Goal: Task Accomplishment & Management: Manage account settings

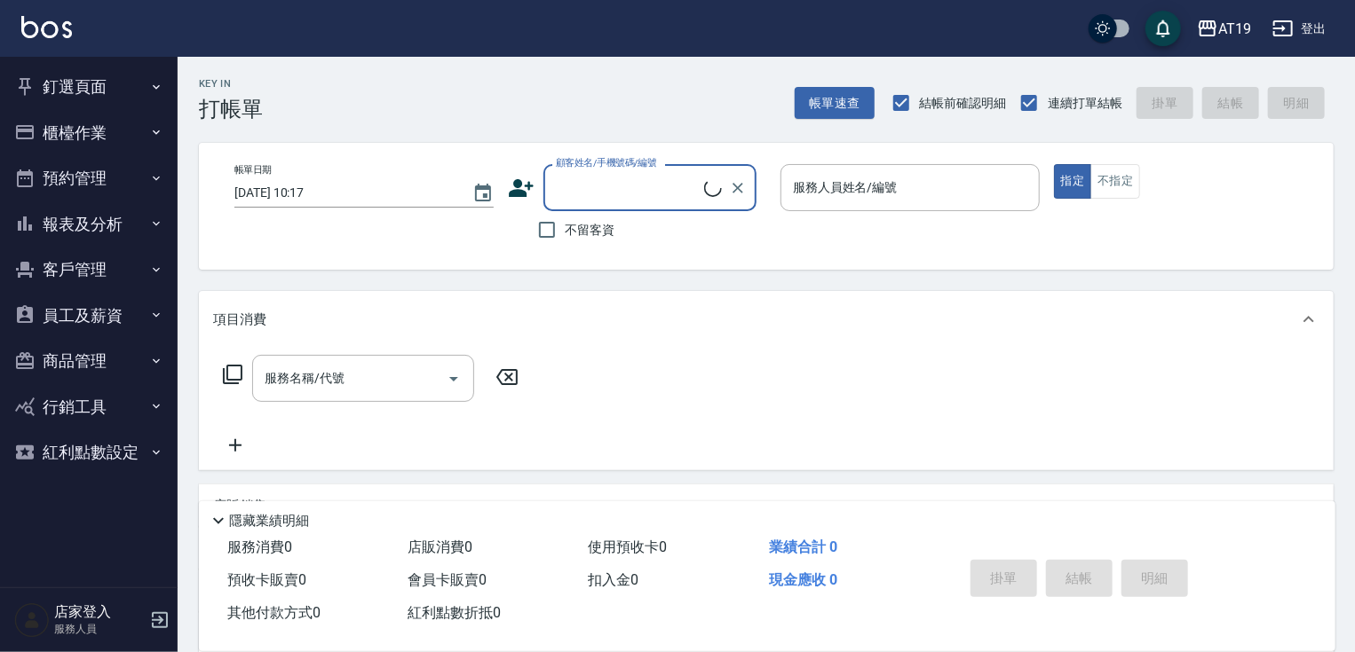
click at [107, 84] on button "釘選頁面" at bounding box center [88, 87] width 163 height 46
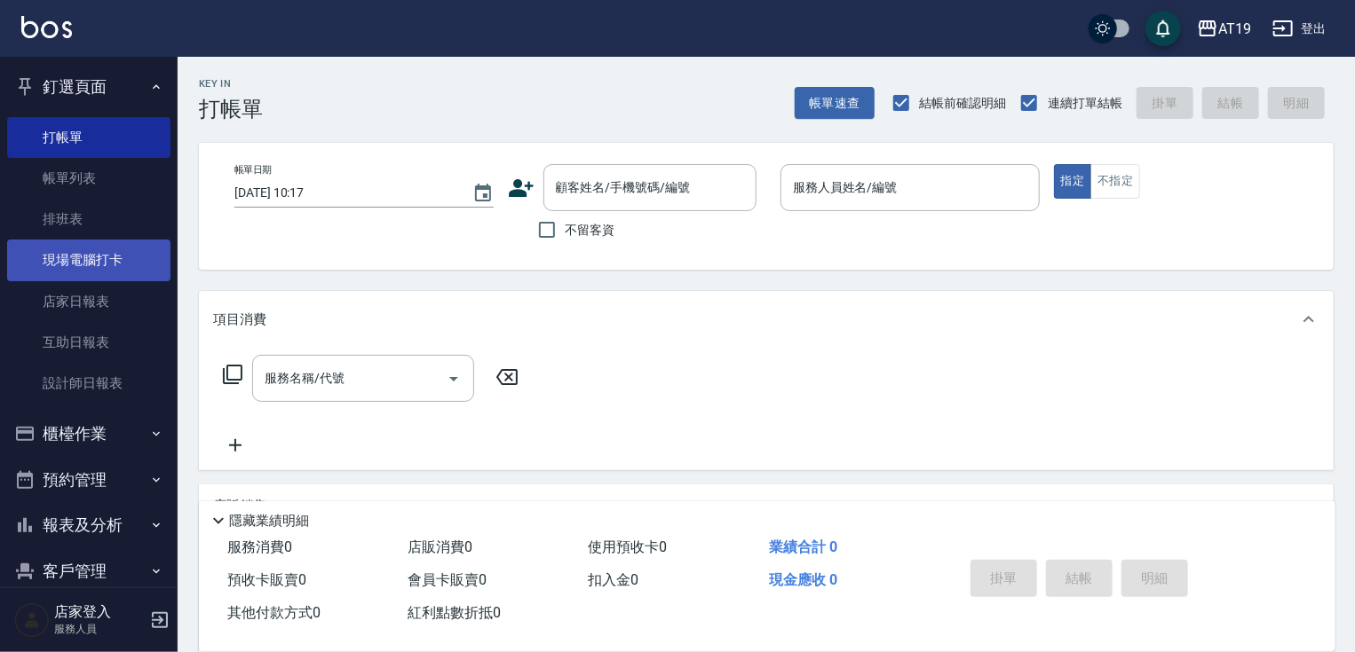
click at [152, 247] on link "現場電腦打卡" at bounding box center [88, 260] width 163 height 41
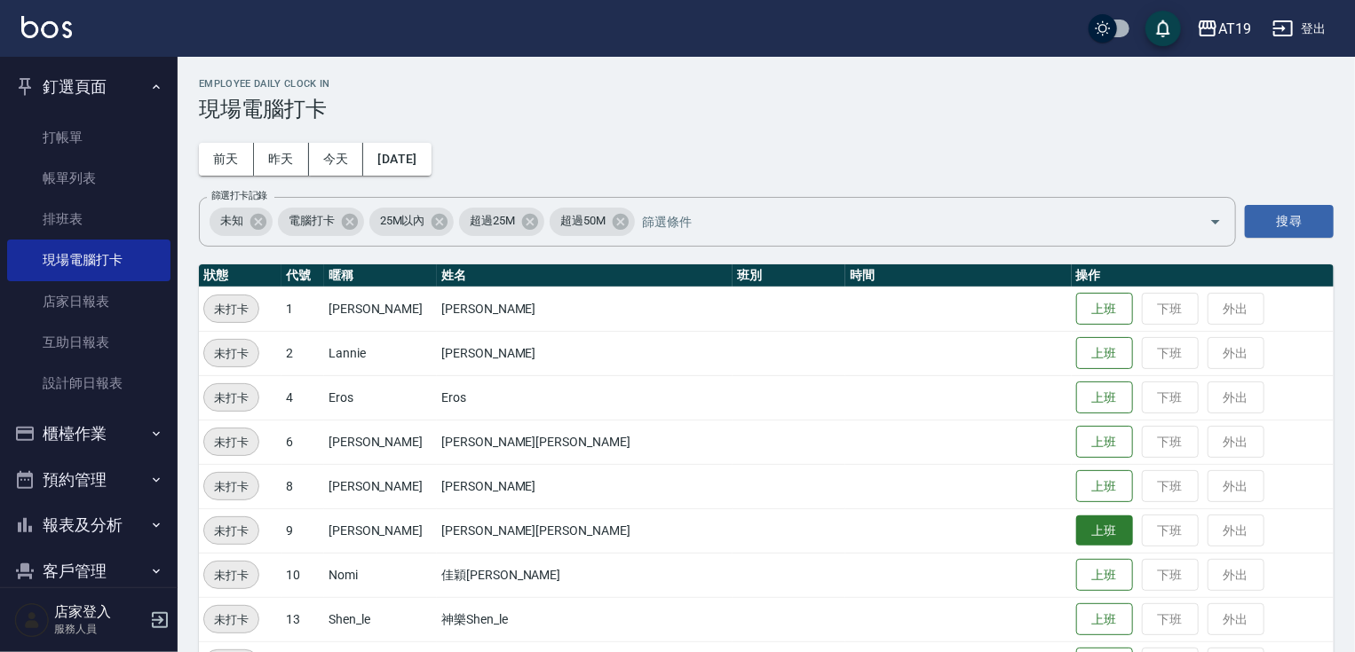
click at [1076, 529] on button "上班" at bounding box center [1104, 531] width 57 height 31
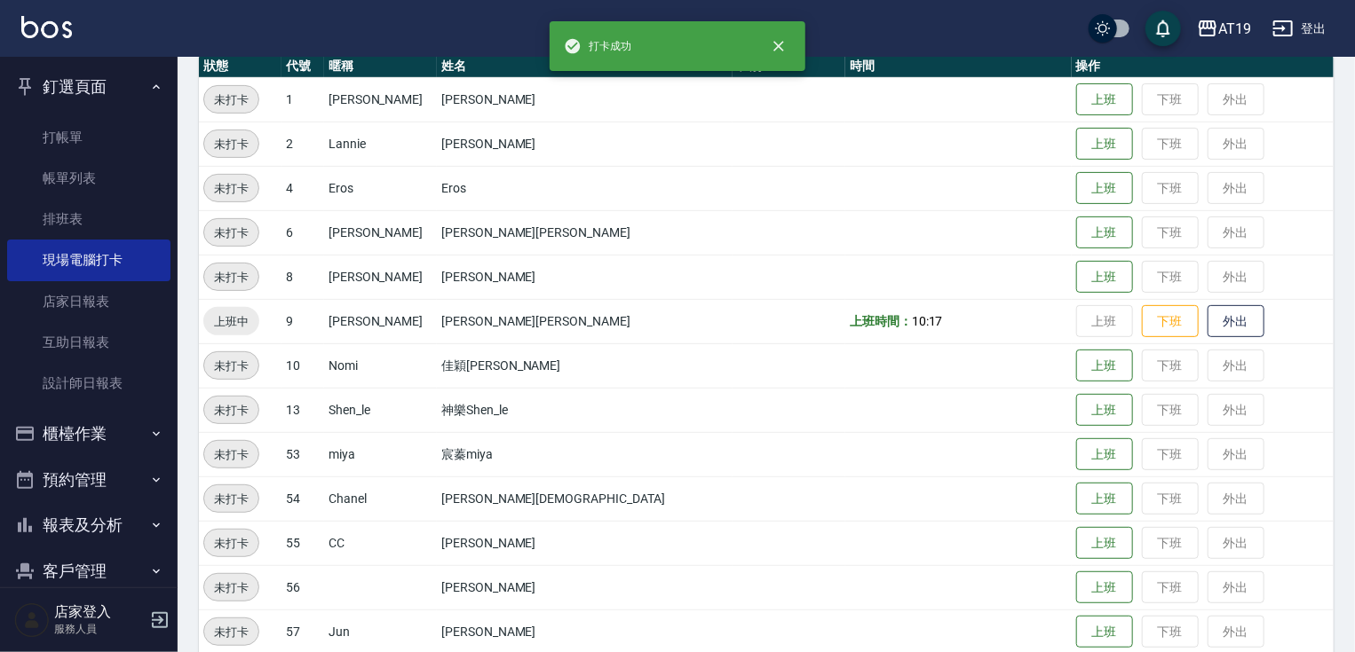
scroll to position [277, 0]
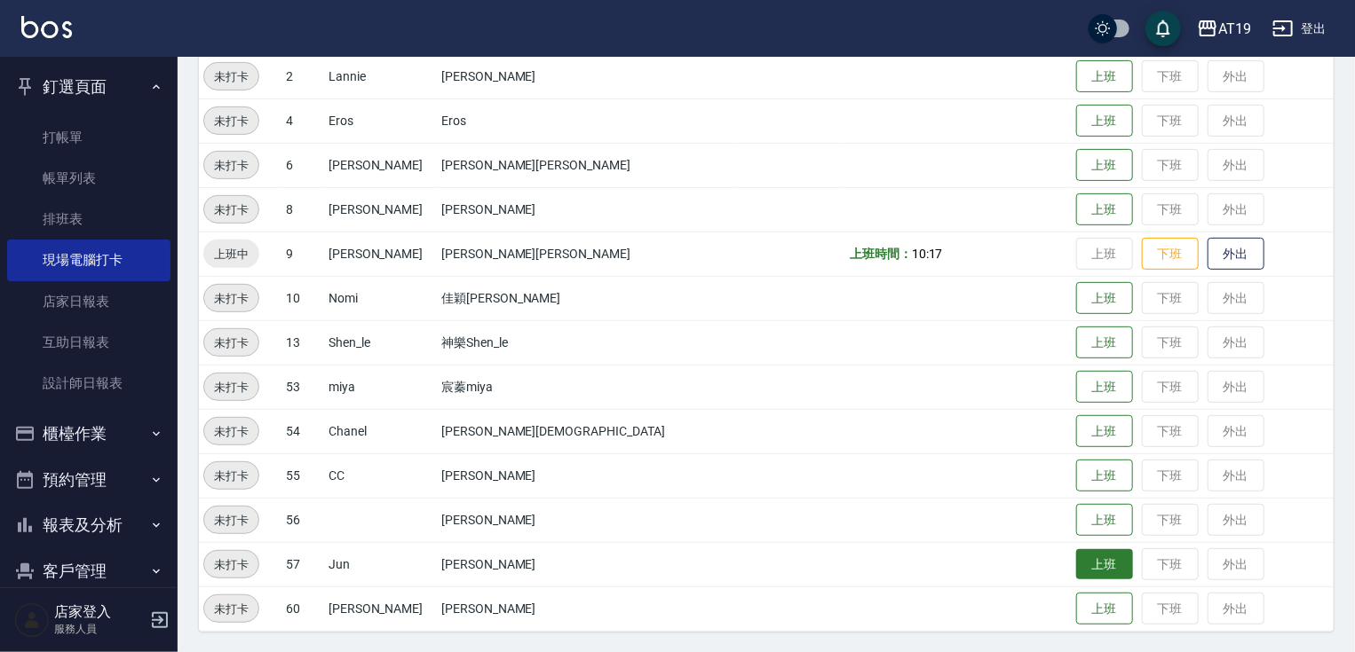
click at [1076, 568] on button "上班" at bounding box center [1104, 564] width 57 height 31
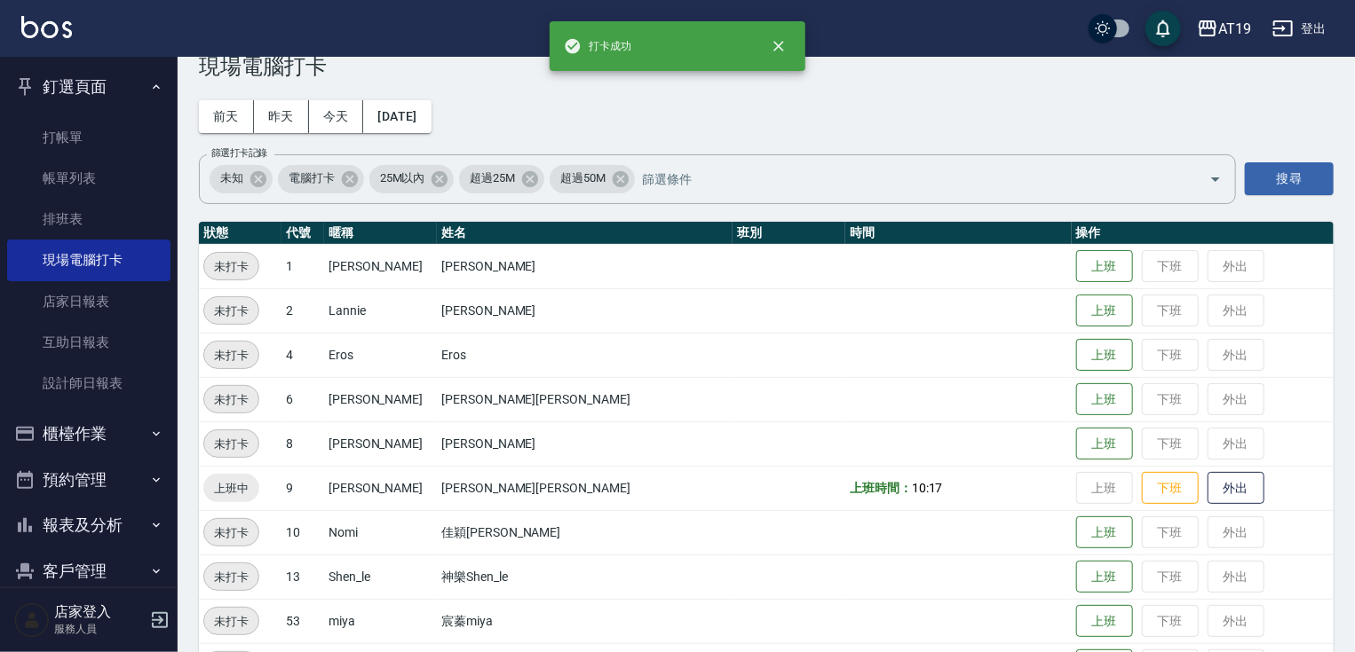
scroll to position [0, 0]
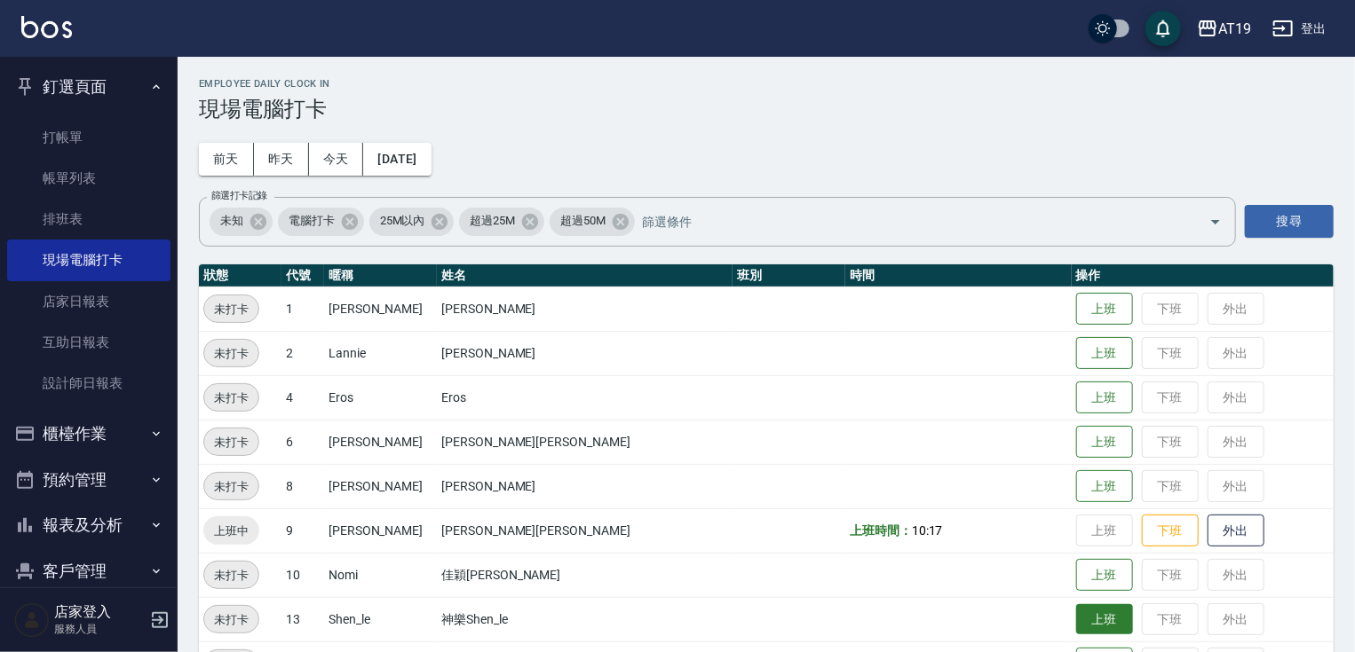
click at [1076, 618] on button "上班" at bounding box center [1104, 619] width 57 height 31
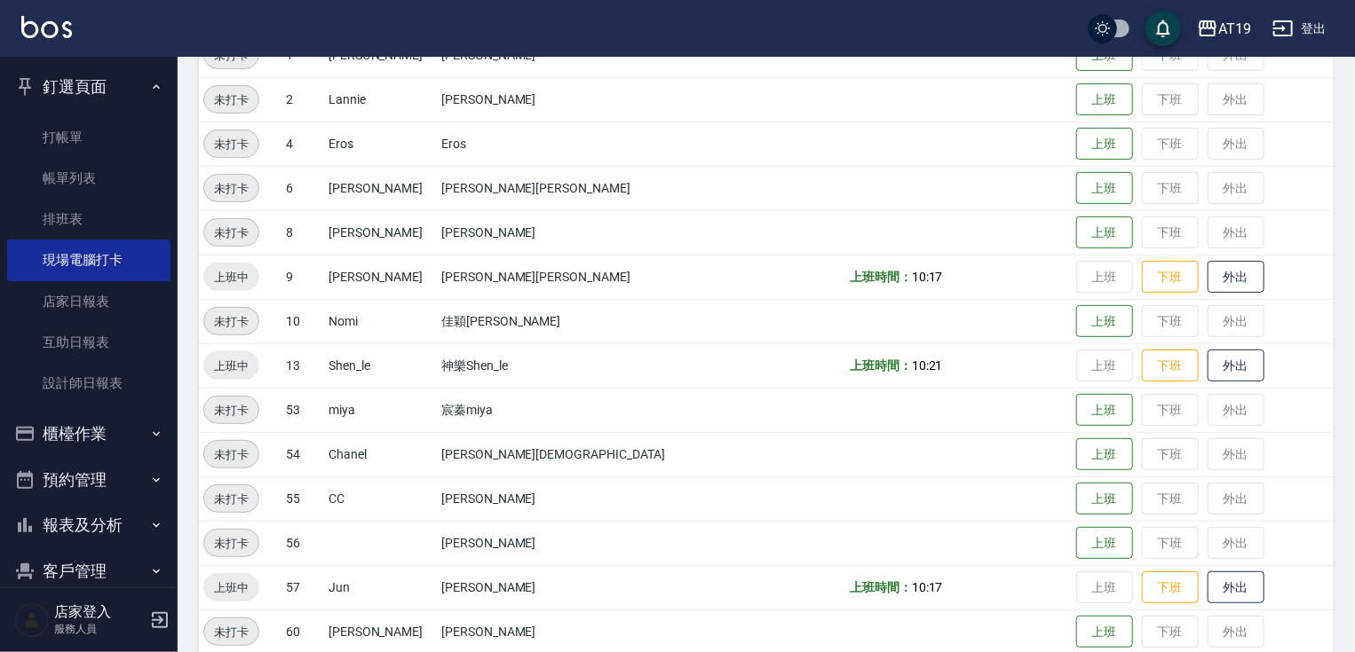
scroll to position [277, 0]
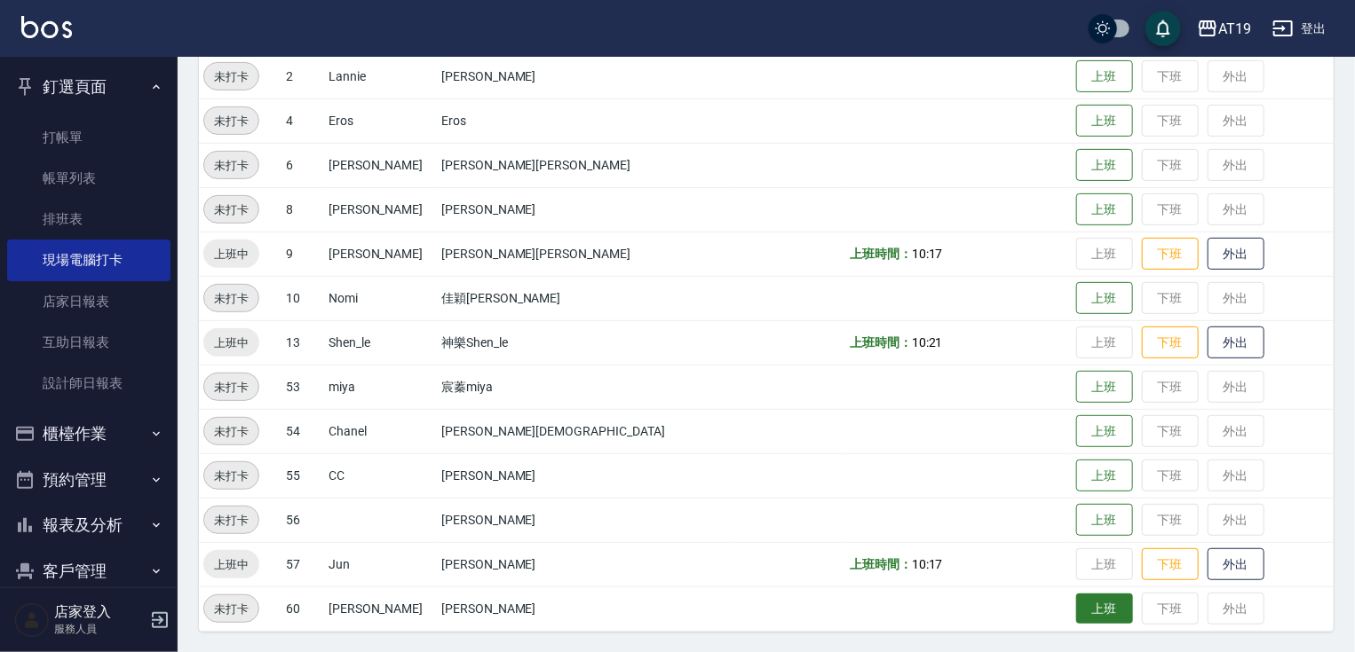
click at [1076, 604] on button "上班" at bounding box center [1104, 609] width 57 height 31
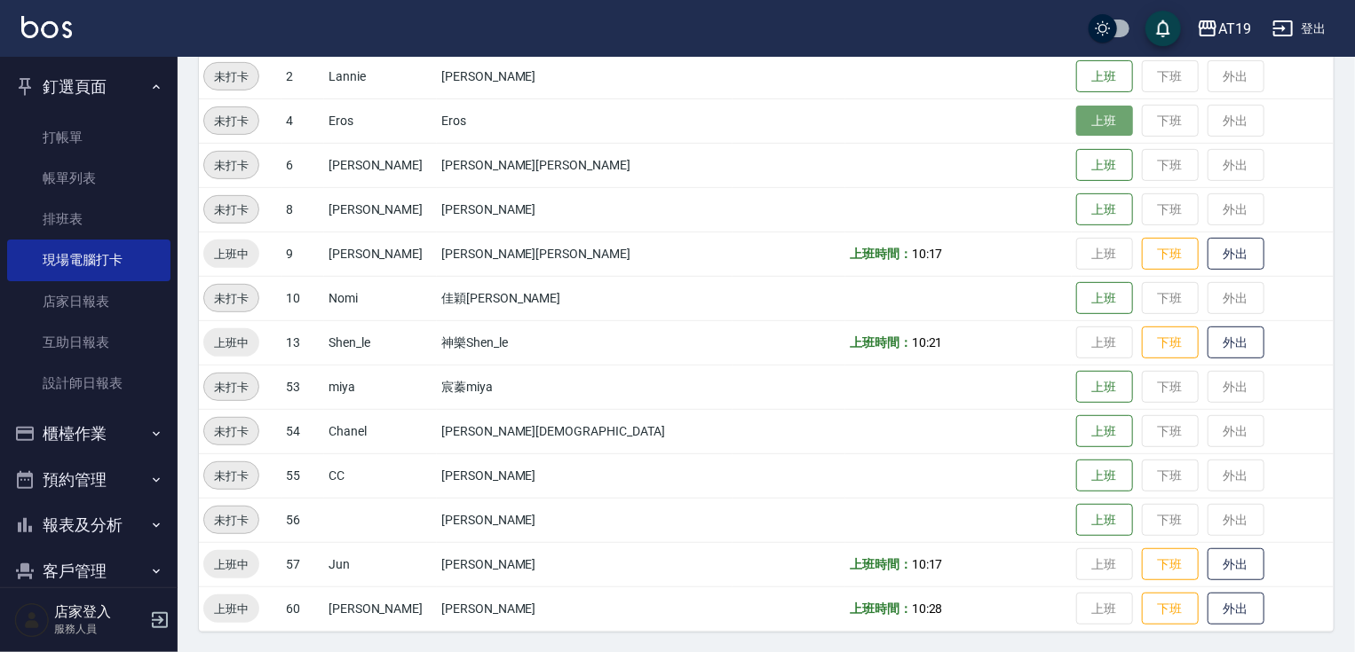
click at [1076, 113] on button "上班" at bounding box center [1104, 121] width 57 height 31
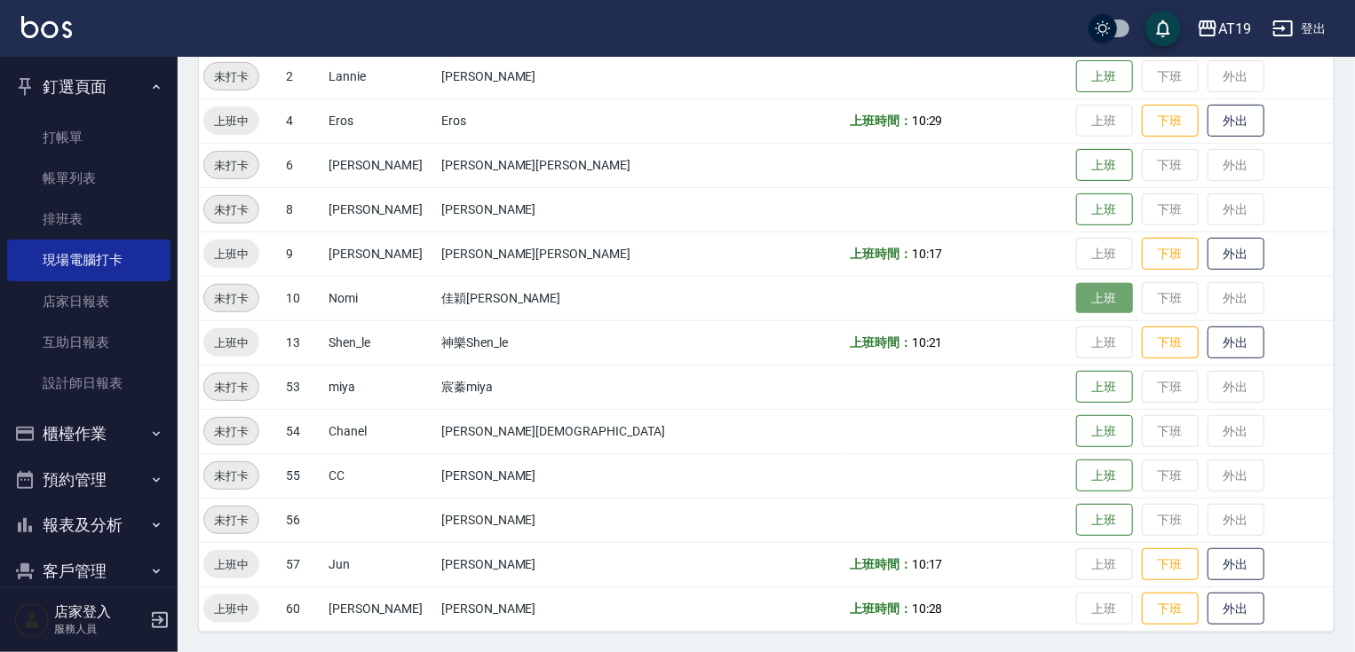
click at [1076, 301] on button "上班" at bounding box center [1104, 298] width 57 height 31
click at [1076, 522] on button "上班" at bounding box center [1104, 520] width 57 height 31
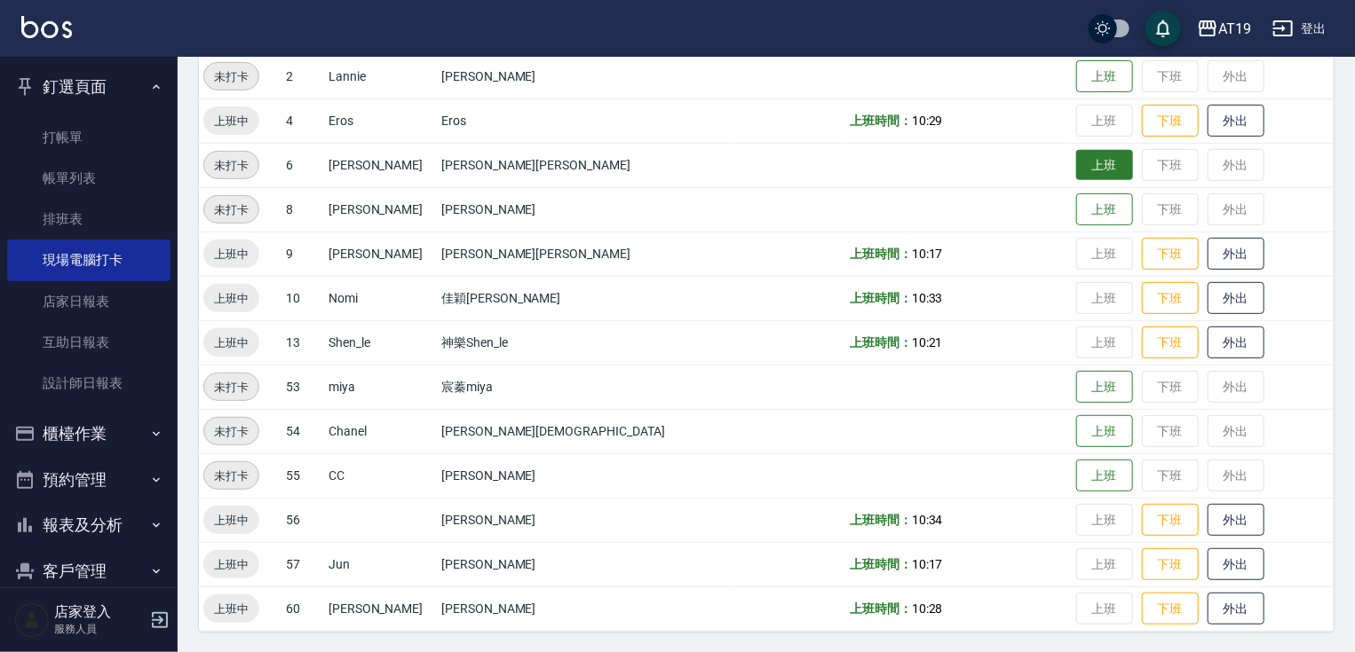
click at [1076, 160] on button "上班" at bounding box center [1104, 165] width 57 height 31
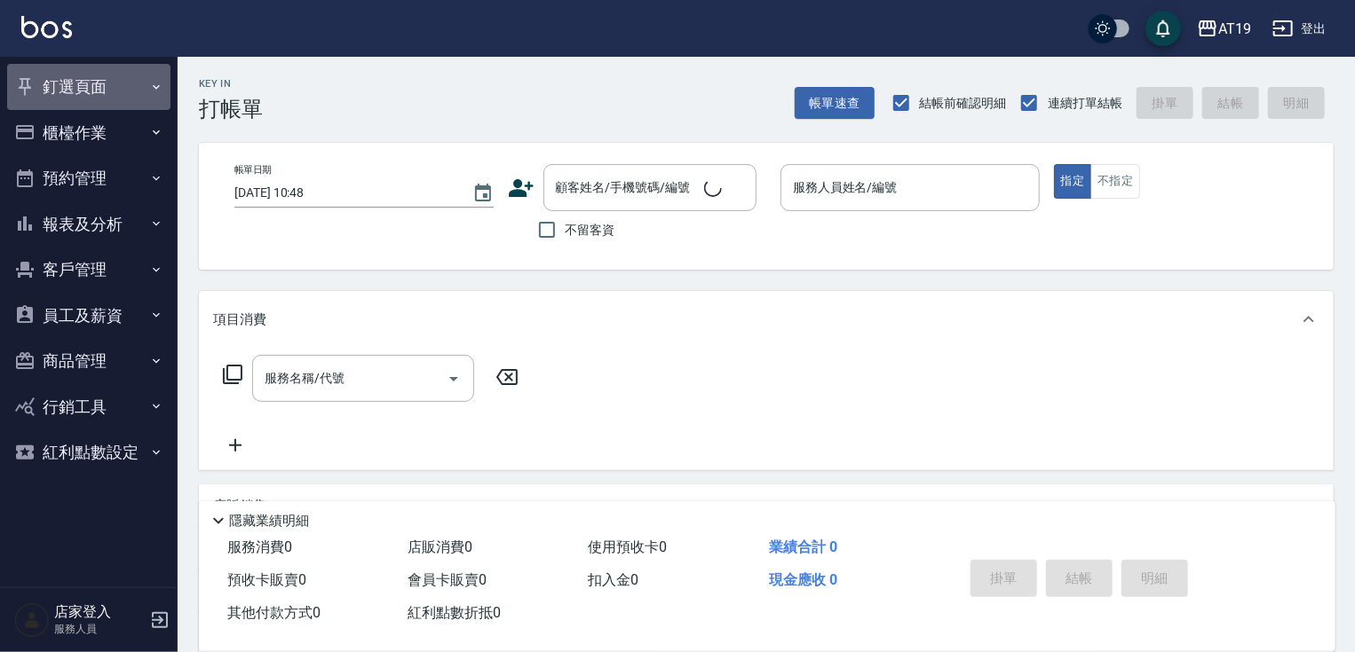
click at [155, 89] on icon "button" at bounding box center [156, 87] width 14 height 14
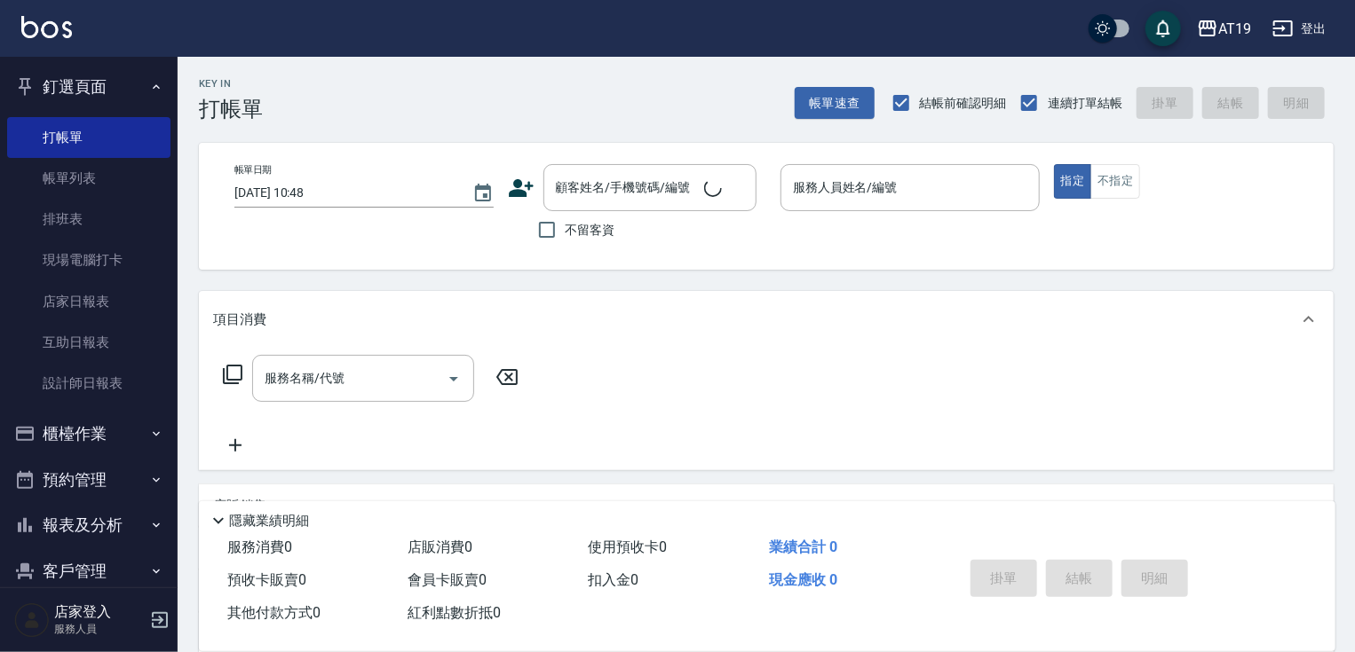
click at [145, 78] on button "釘選頁面" at bounding box center [88, 87] width 163 height 46
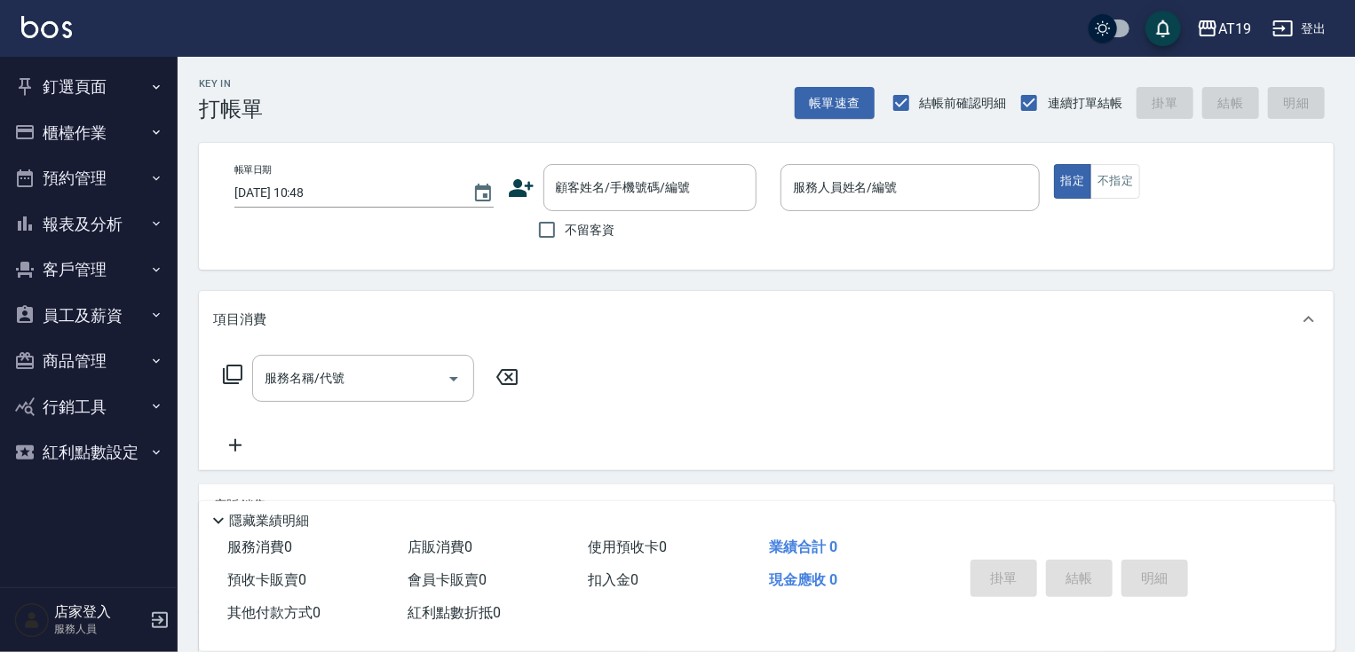
click at [154, 131] on icon "button" at bounding box center [156, 132] width 7 height 4
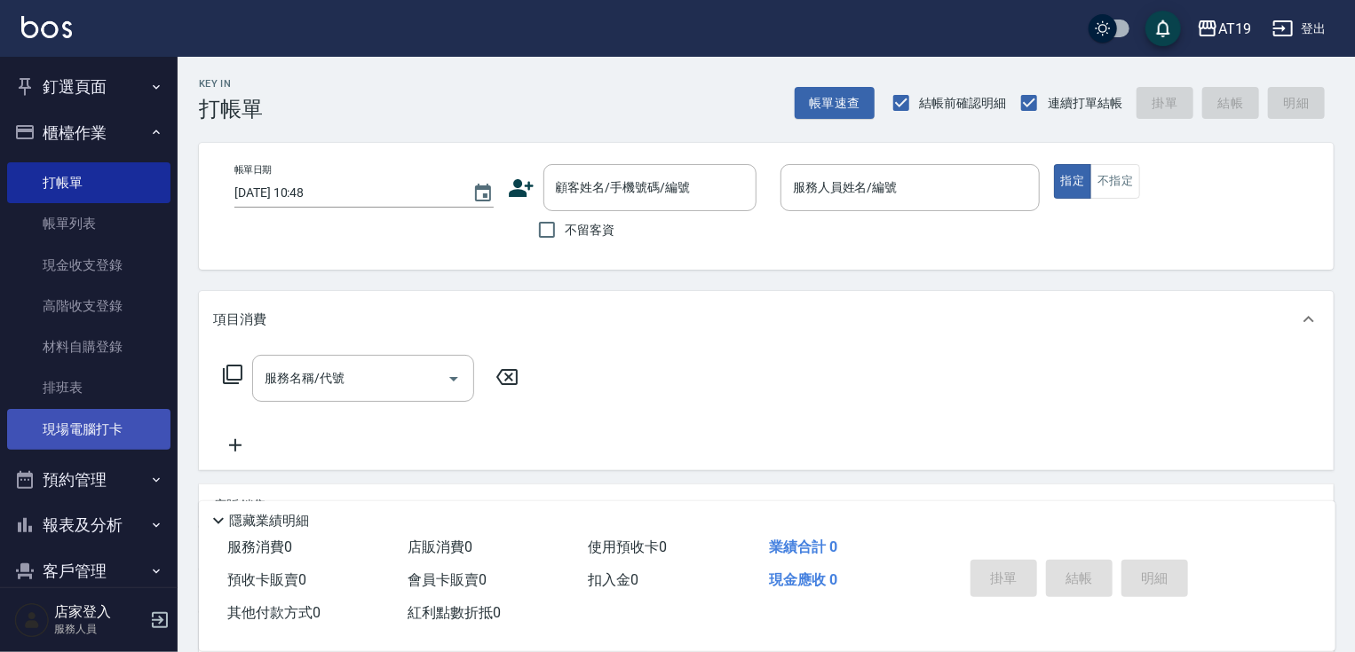
click at [119, 431] on link "現場電腦打卡" at bounding box center [88, 429] width 163 height 41
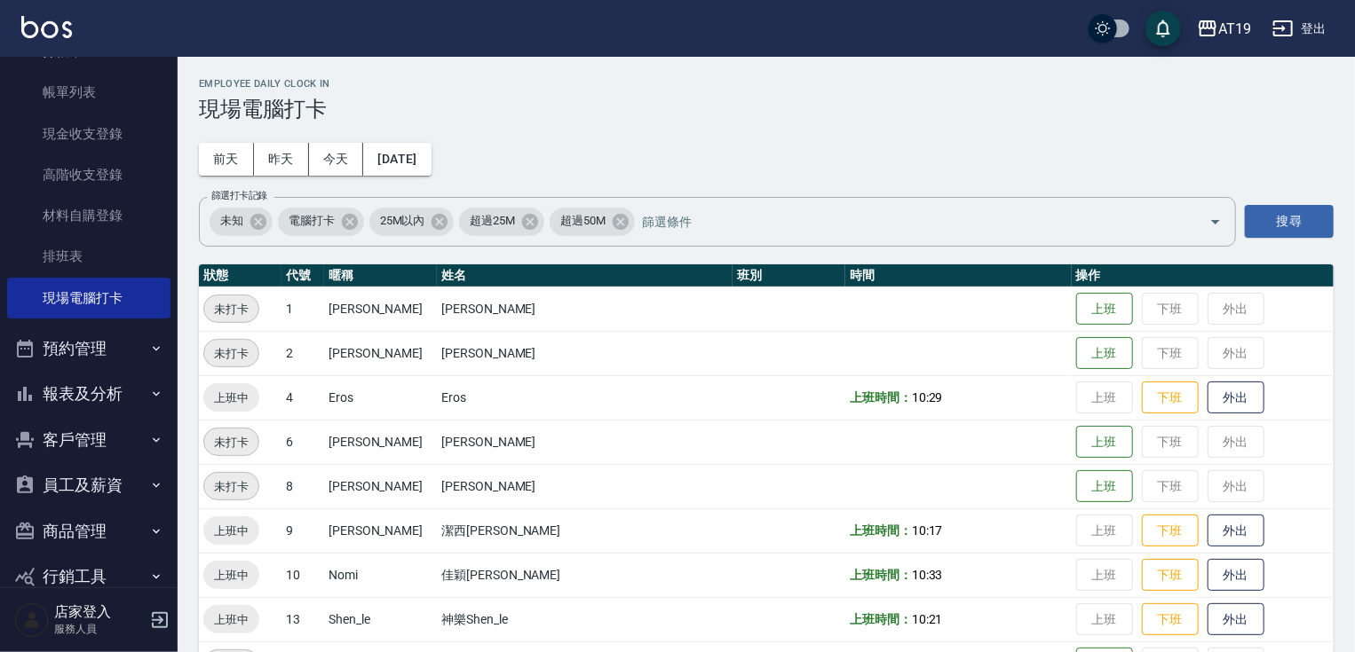
scroll to position [142, 0]
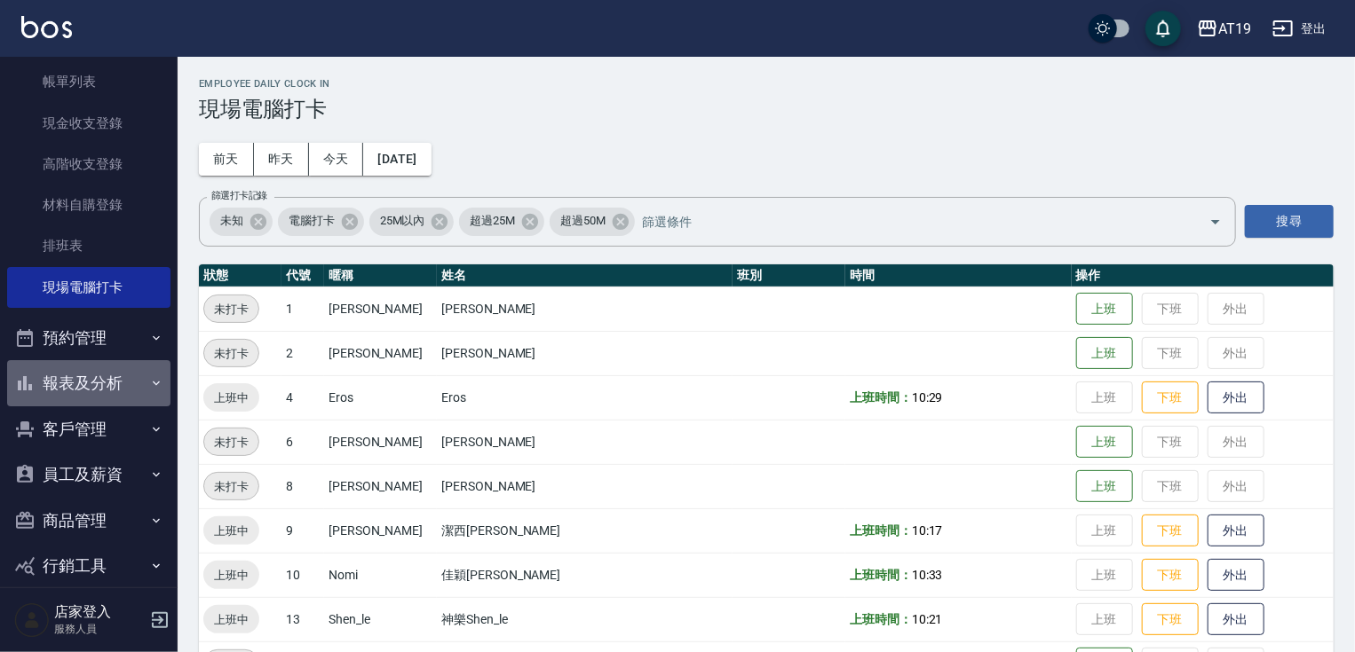
click at [149, 376] on icon "button" at bounding box center [156, 383] width 14 height 14
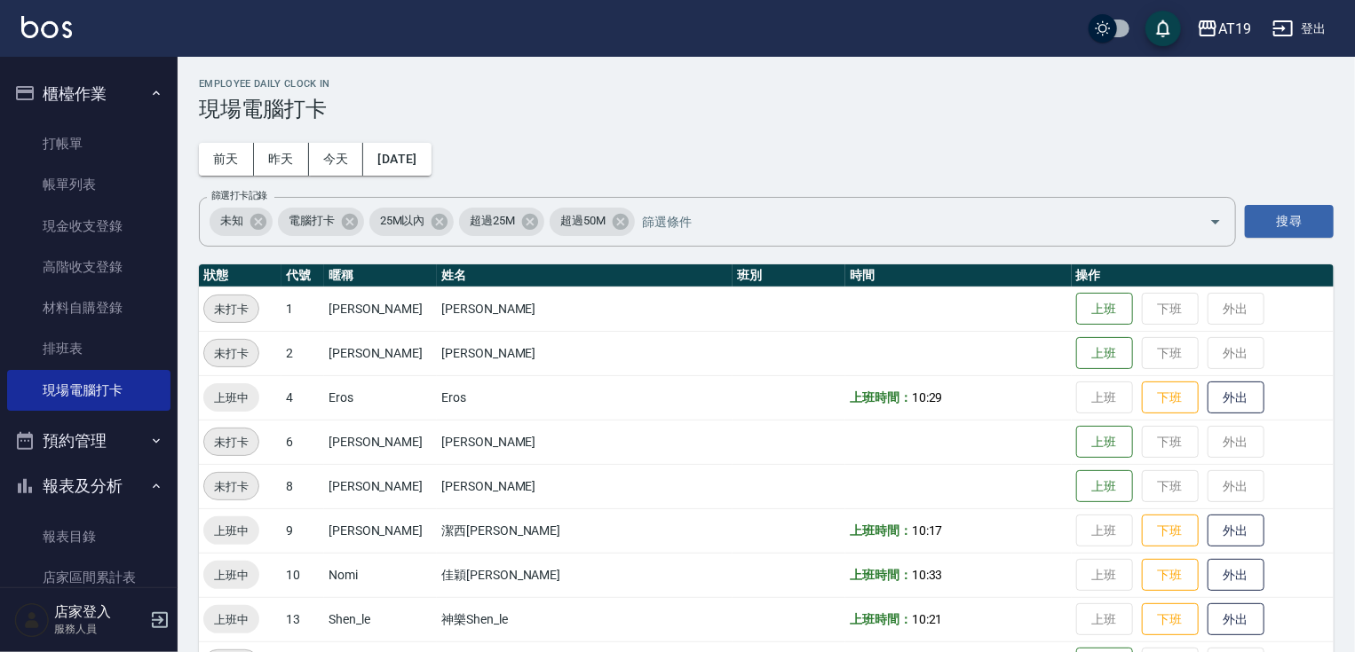
scroll to position [0, 0]
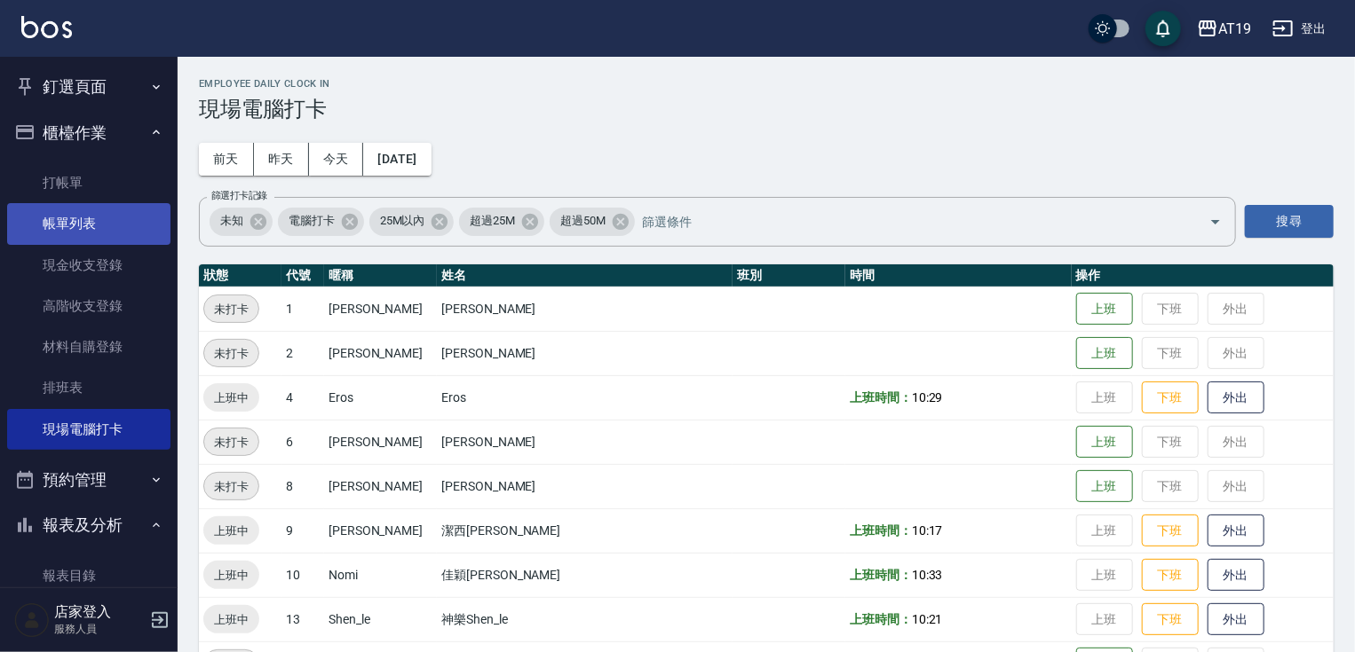
click at [89, 216] on link "帳單列表" at bounding box center [88, 223] width 163 height 41
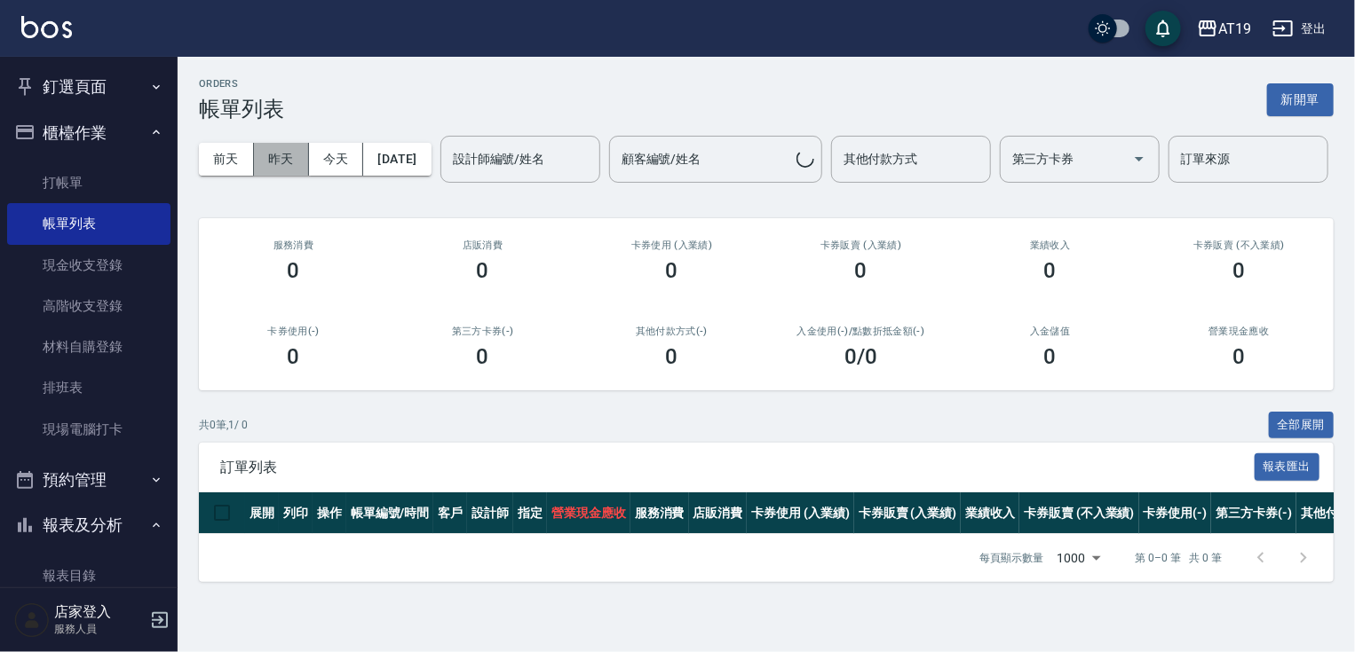
click at [297, 161] on button "昨天" at bounding box center [281, 159] width 55 height 33
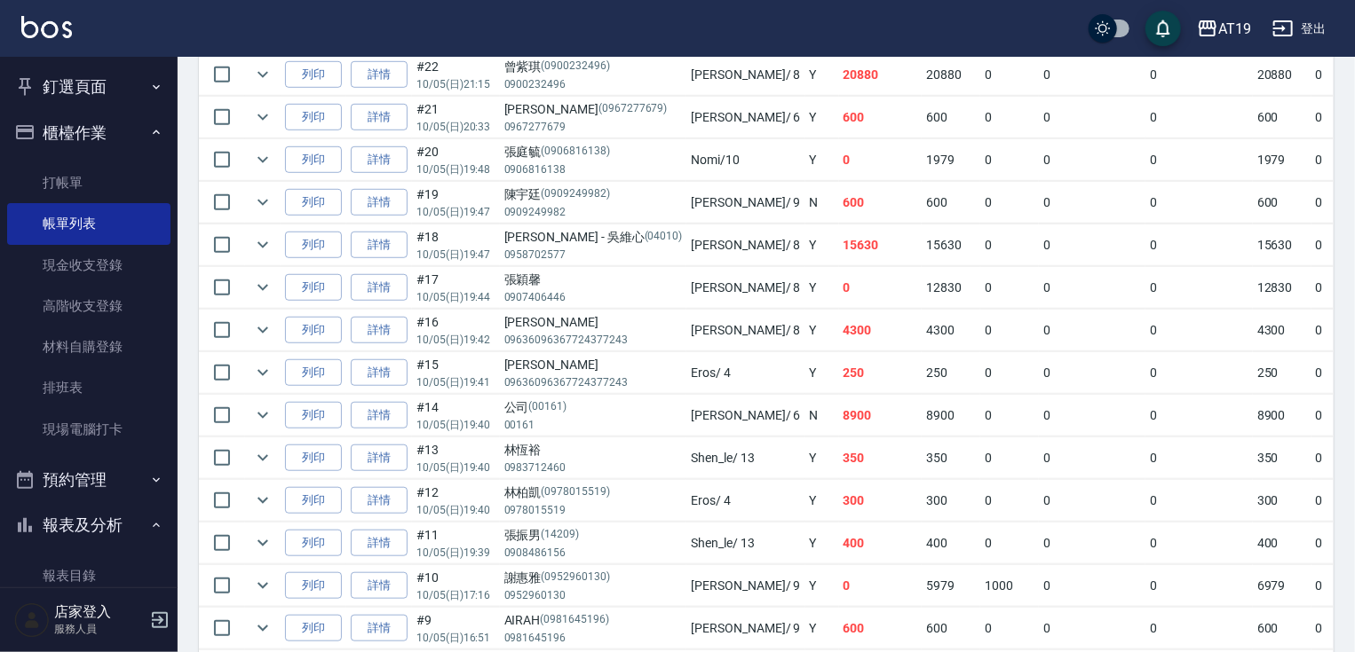
scroll to position [497, 0]
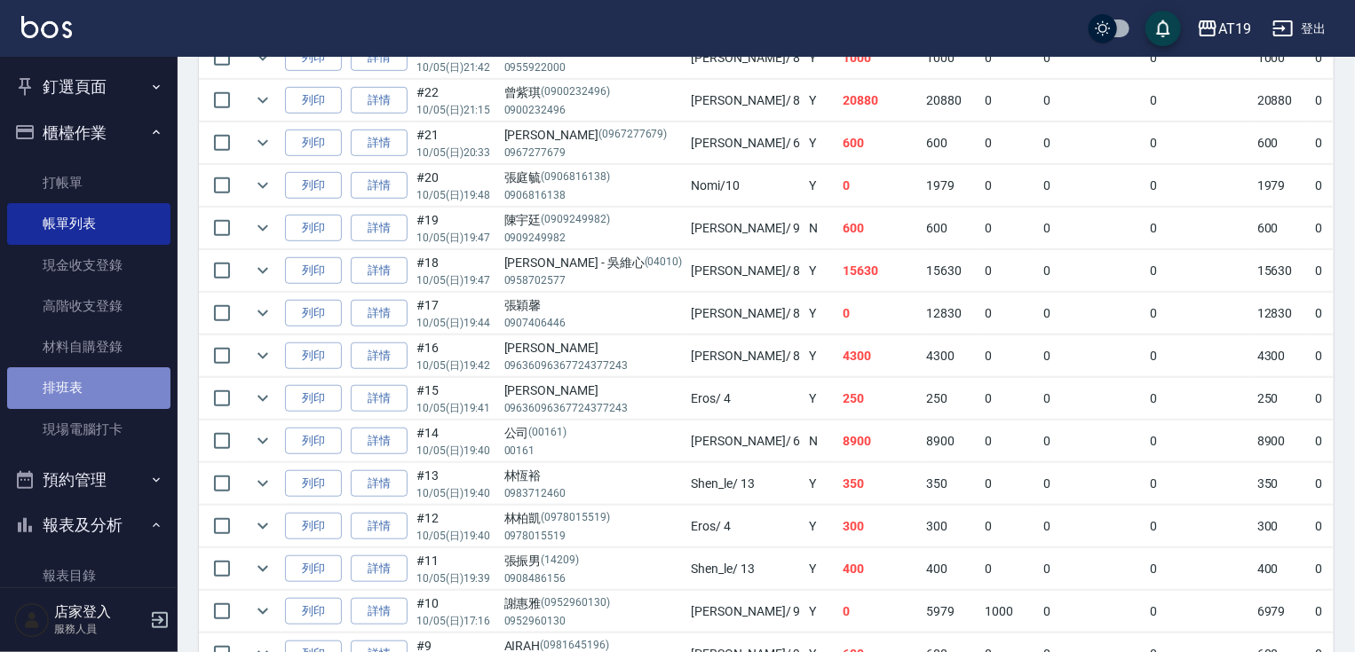
click at [92, 387] on link "排班表" at bounding box center [88, 387] width 163 height 41
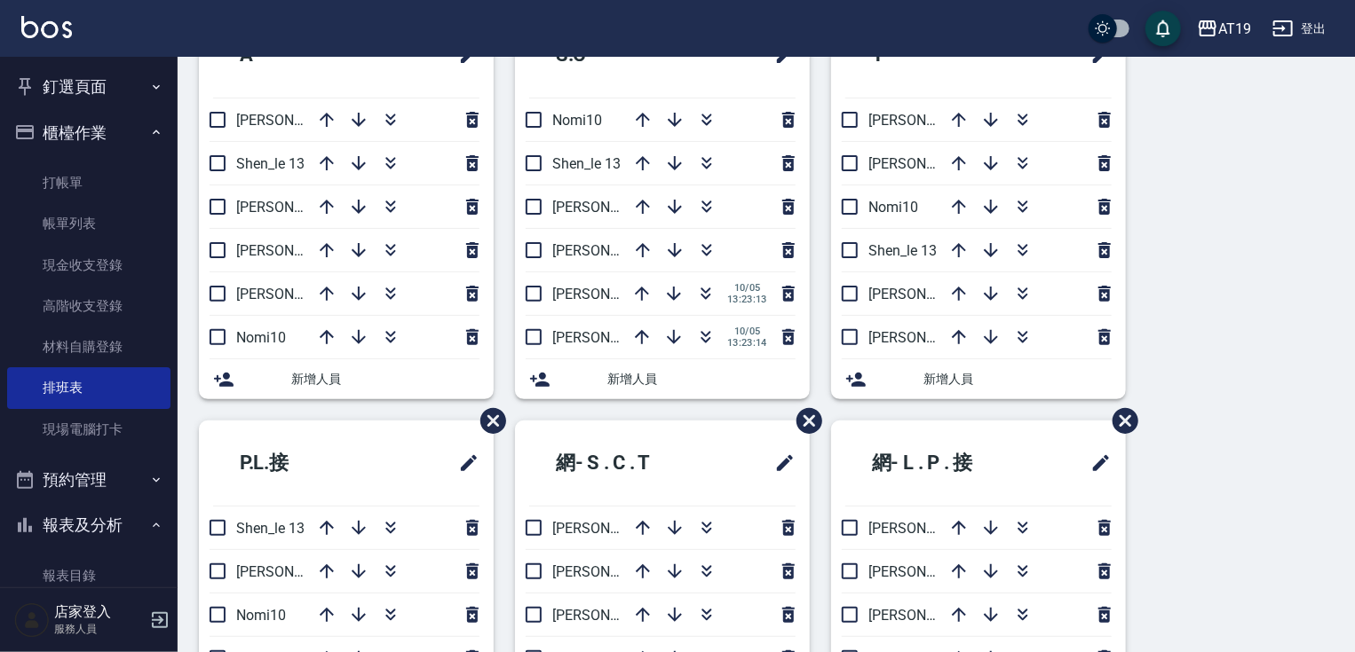
scroll to position [96, 0]
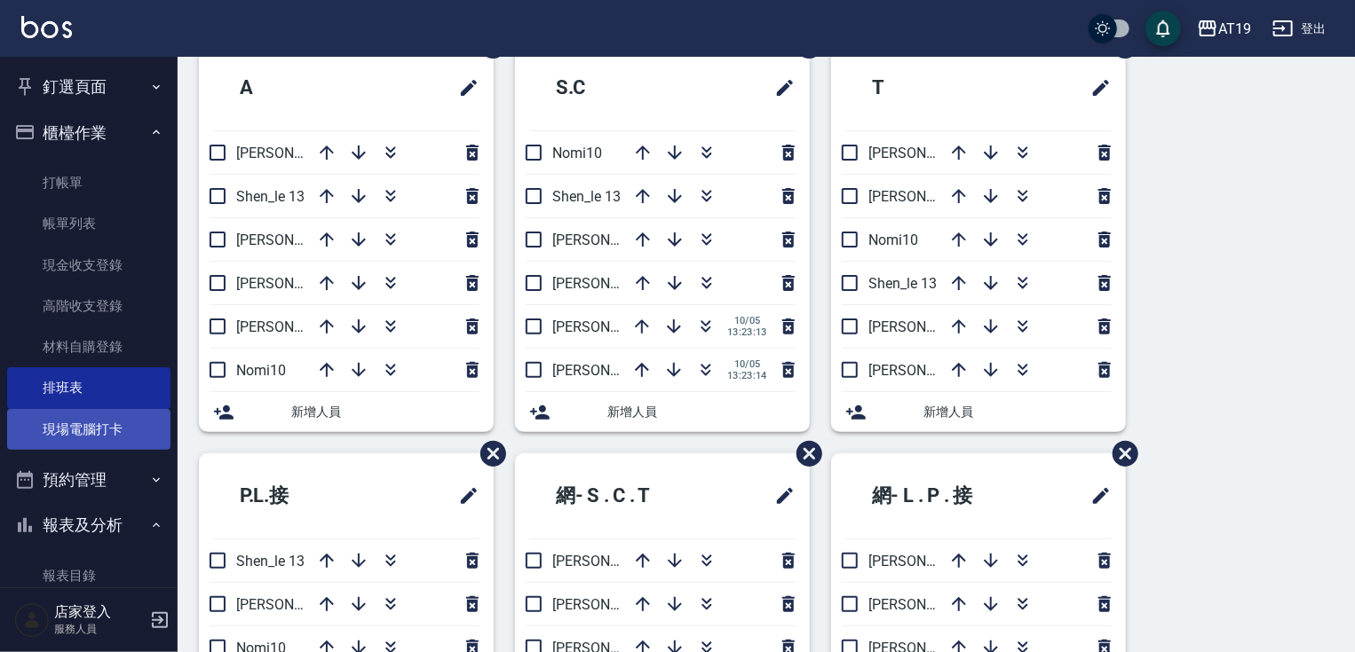
click at [58, 433] on link "現場電腦打卡" at bounding box center [88, 429] width 163 height 41
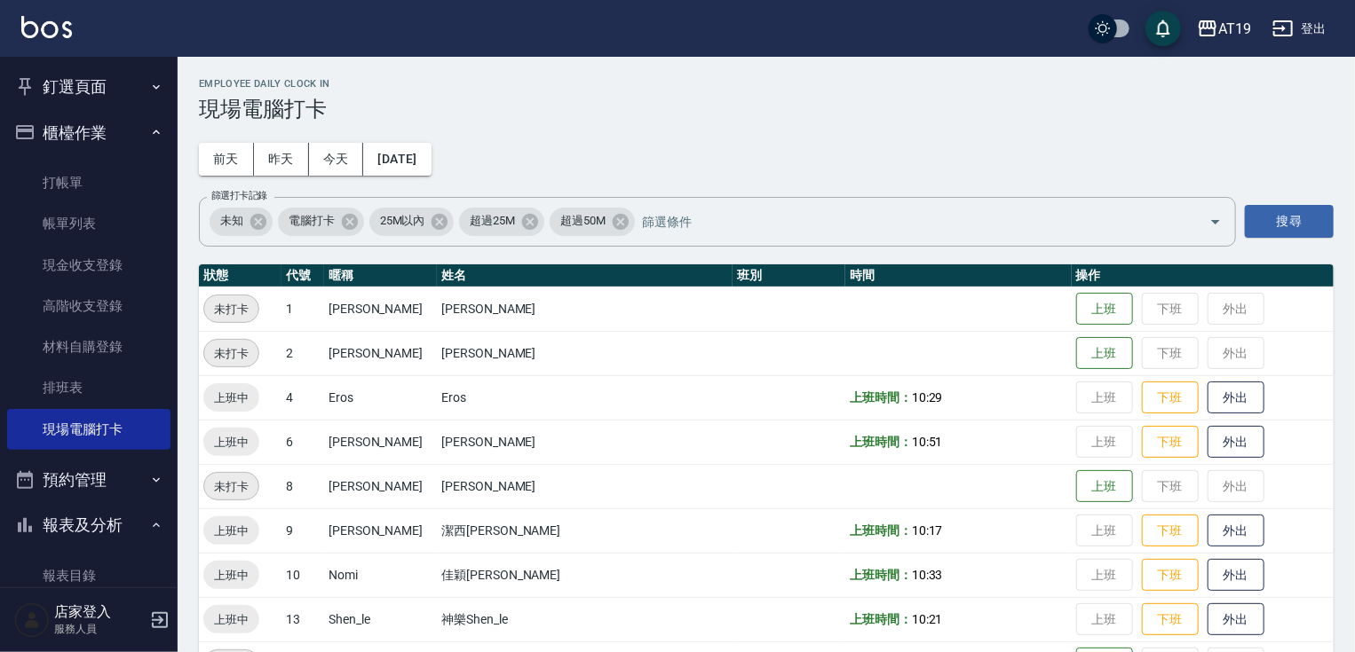
click at [91, 131] on button "櫃檯作業" at bounding box center [88, 133] width 163 height 46
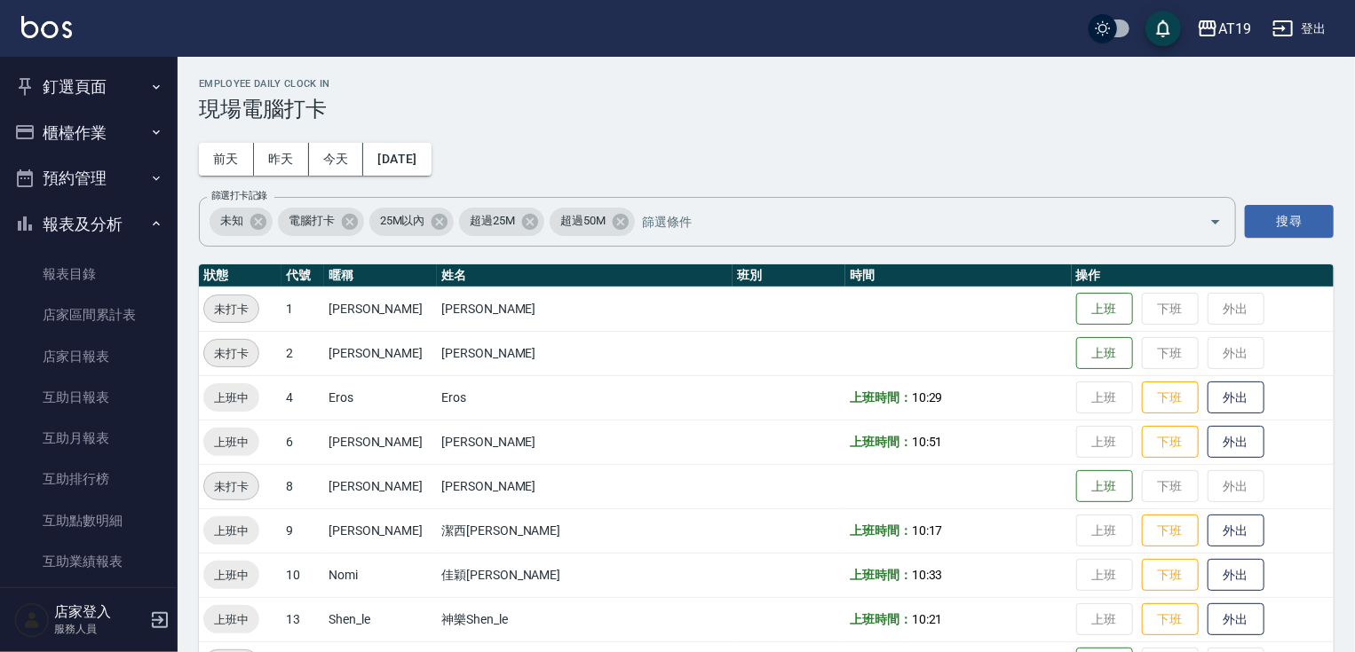
click at [84, 124] on button "櫃檯作業" at bounding box center [88, 133] width 163 height 46
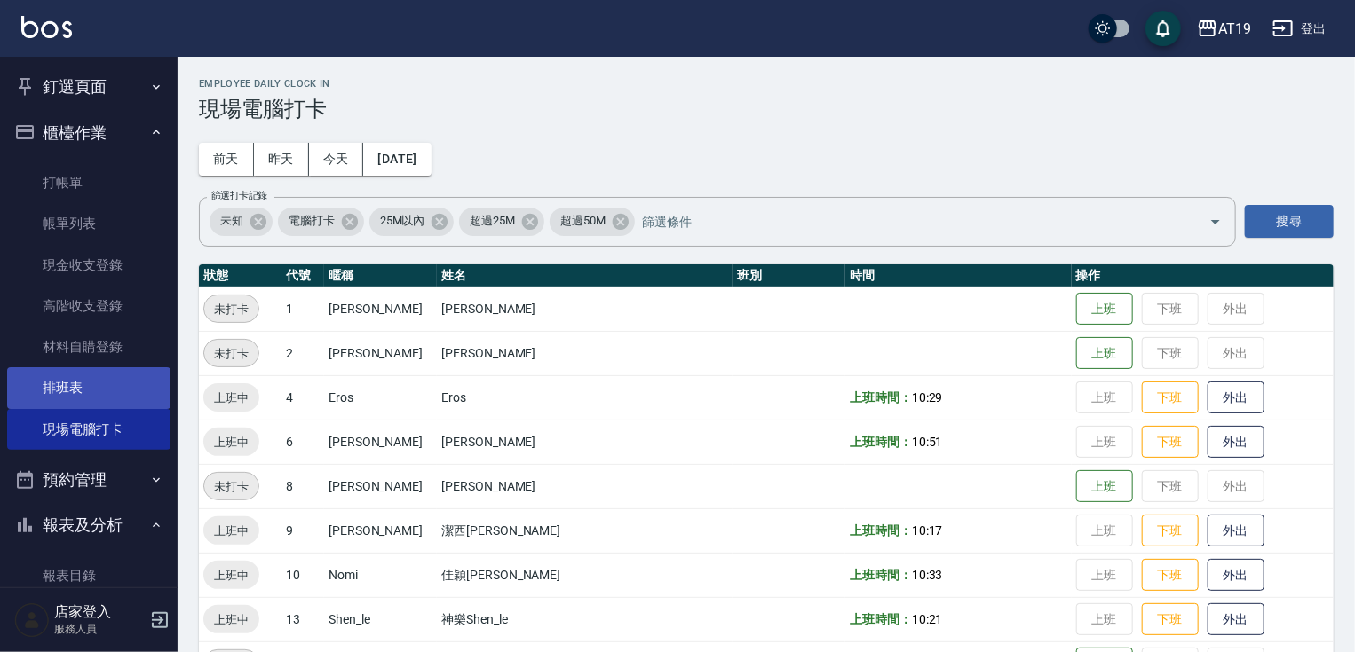
click at [101, 386] on link "排班表" at bounding box center [88, 387] width 163 height 41
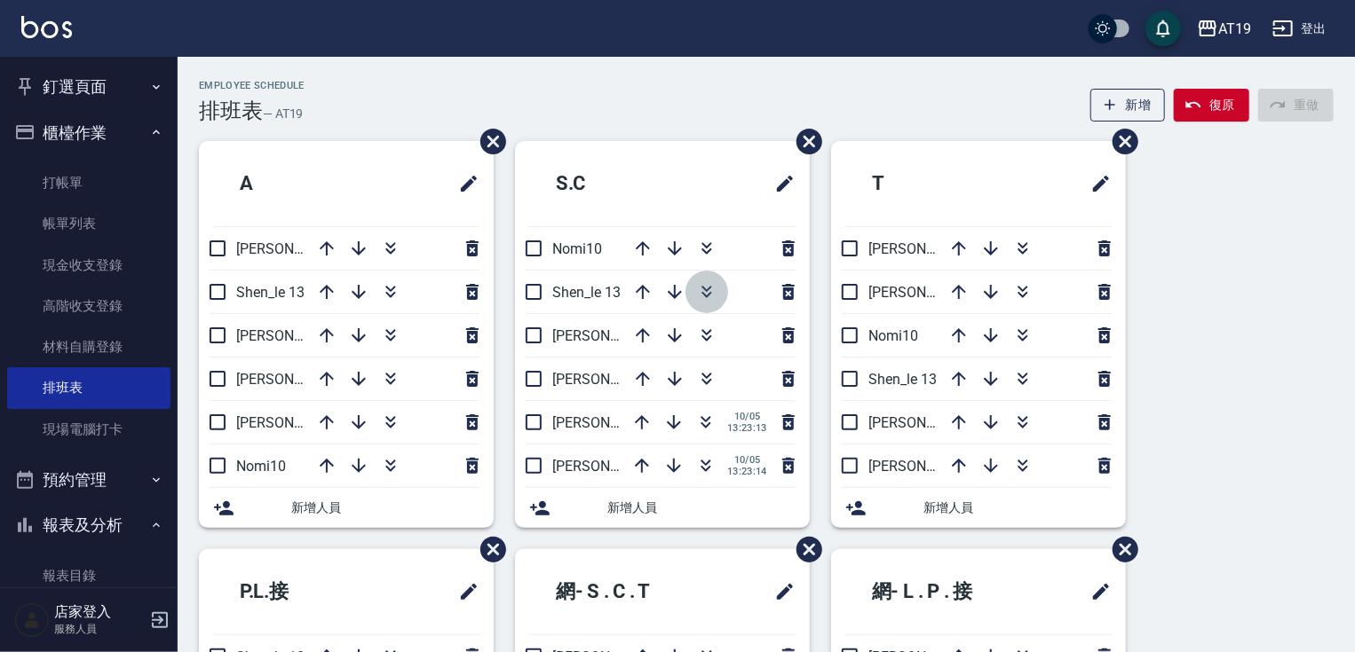
click at [703, 291] on icon "button" at bounding box center [706, 291] width 21 height 21
click at [707, 383] on icon "button" at bounding box center [706, 382] width 10 height 6
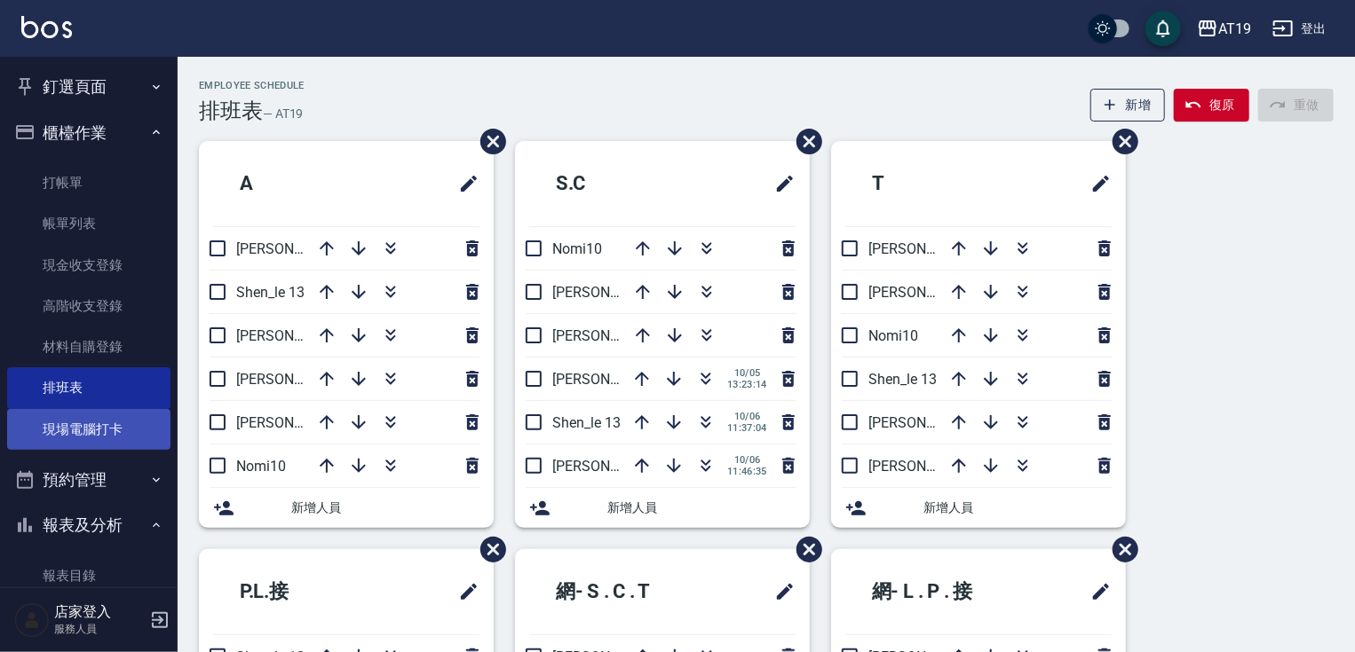
click at [134, 448] on link "現場電腦打卡" at bounding box center [88, 429] width 163 height 41
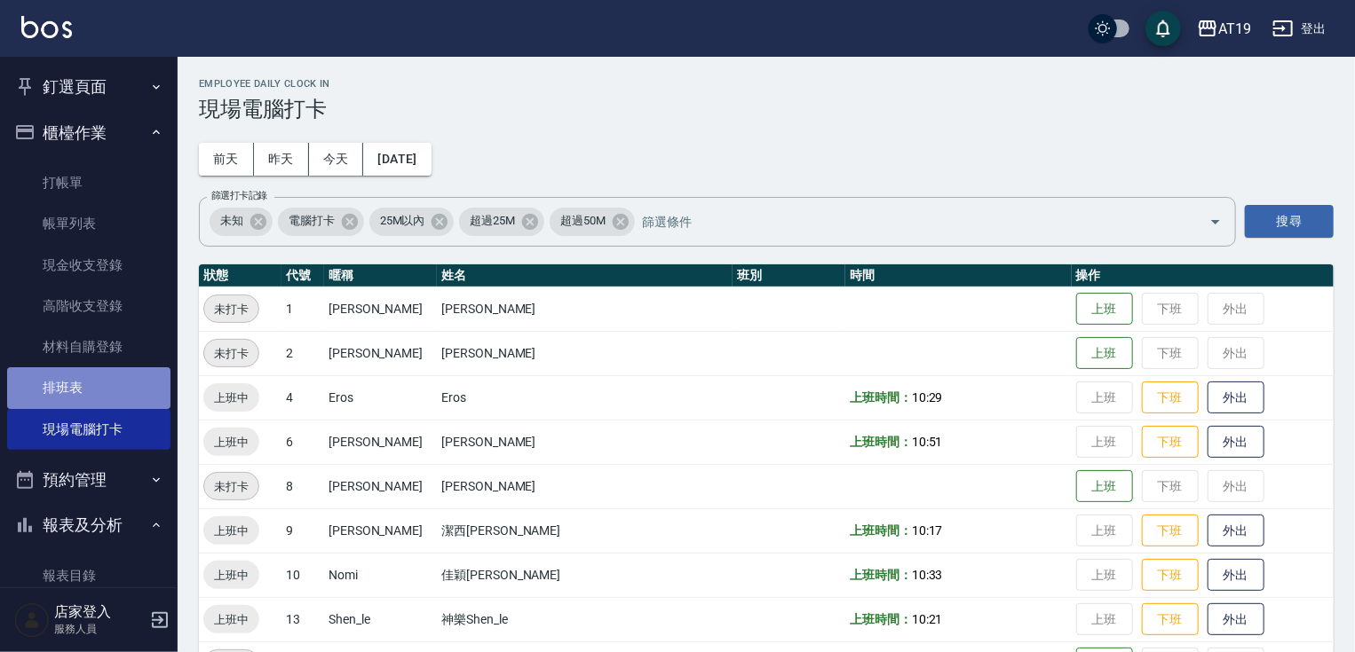
click at [117, 383] on link "排班表" at bounding box center [88, 387] width 163 height 41
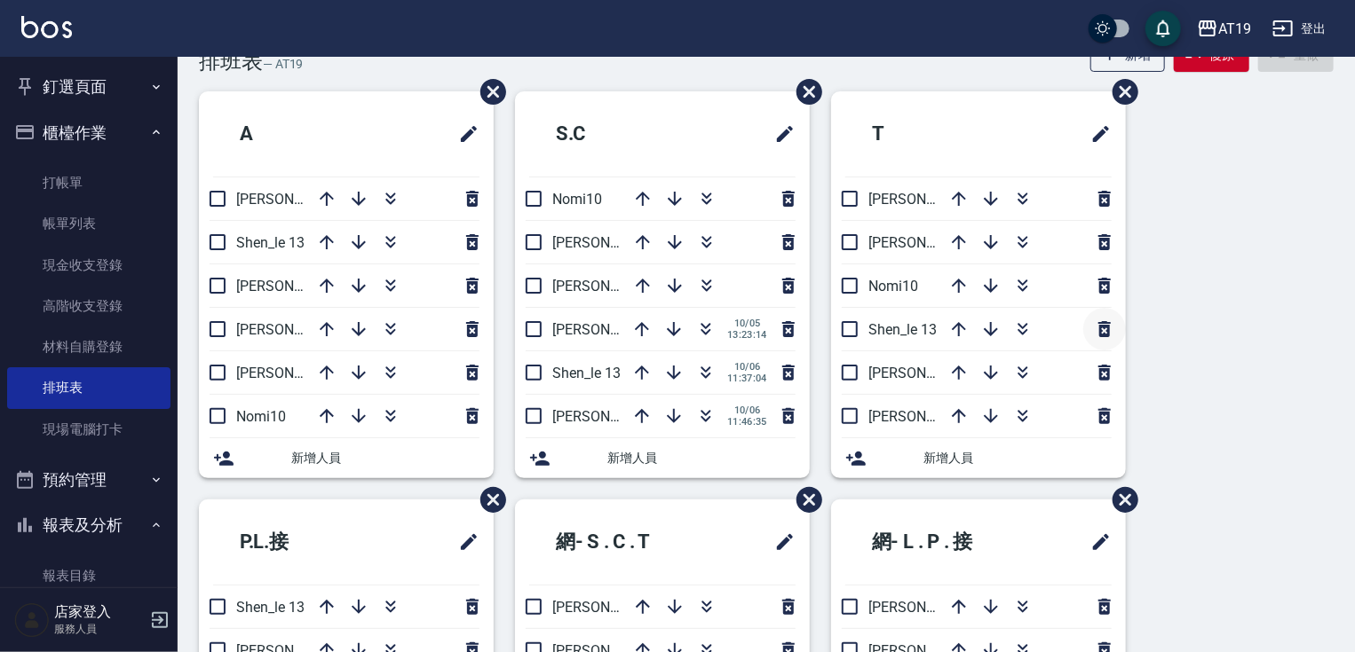
scroll to position [25, 0]
